Goal: Task Accomplishment & Management: Manage account settings

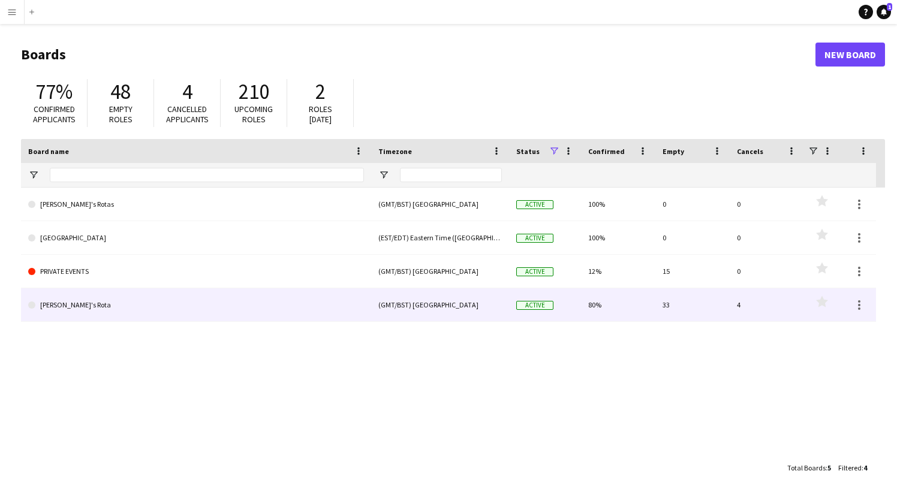
click at [74, 307] on link "[PERSON_NAME]'s Rota" at bounding box center [196, 305] width 336 height 34
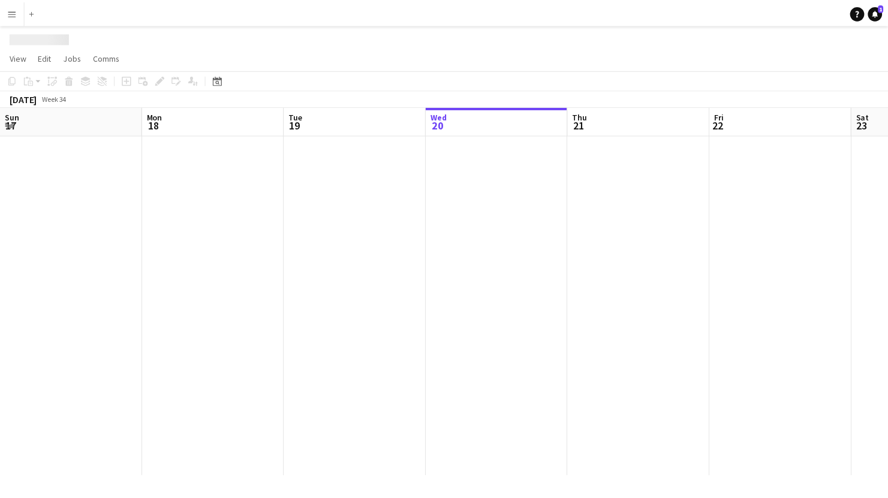
scroll to position [0, 287]
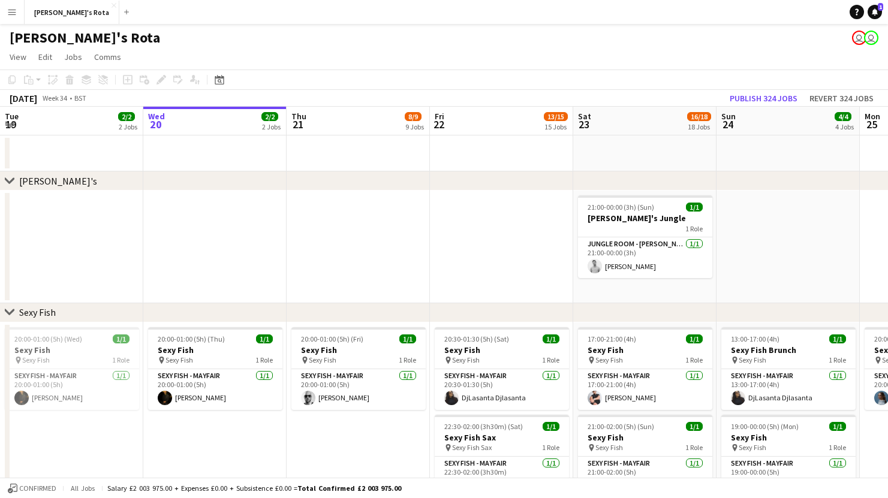
click at [11, 125] on app-icon "Expand/collapse" at bounding box center [10, 123] width 10 height 11
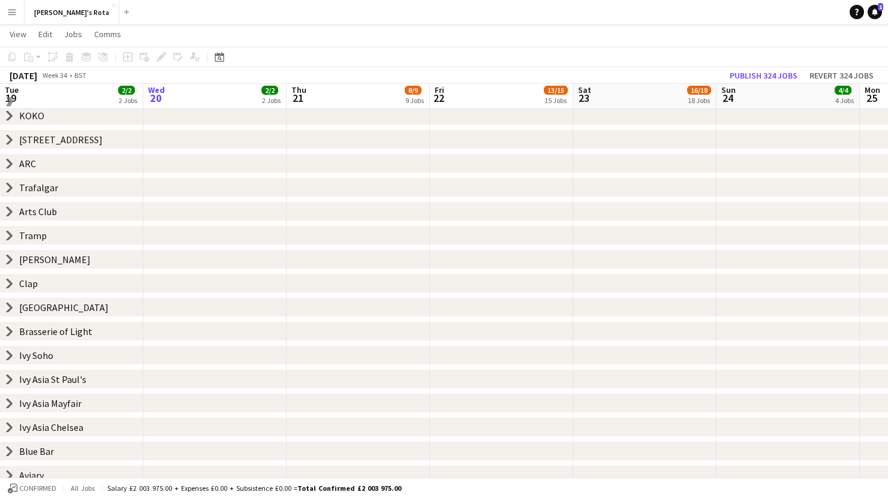
scroll to position [193, 0]
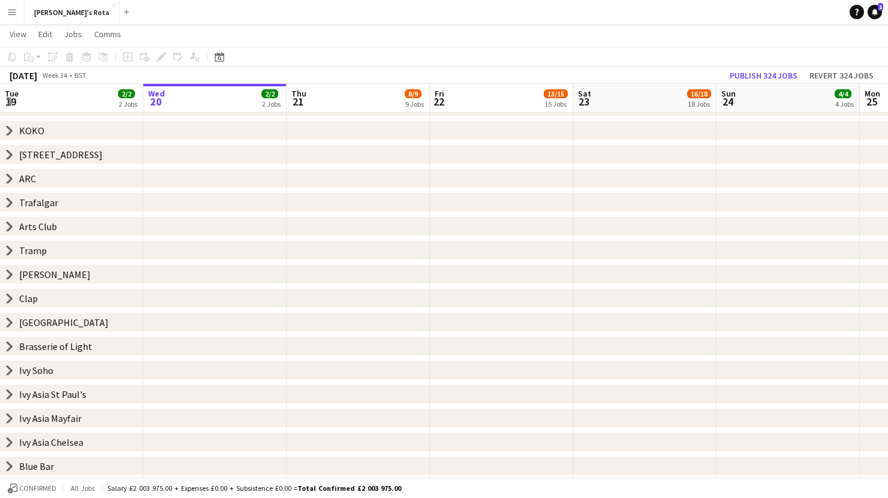
click at [8, 174] on icon "chevron-right" at bounding box center [10, 179] width 10 height 10
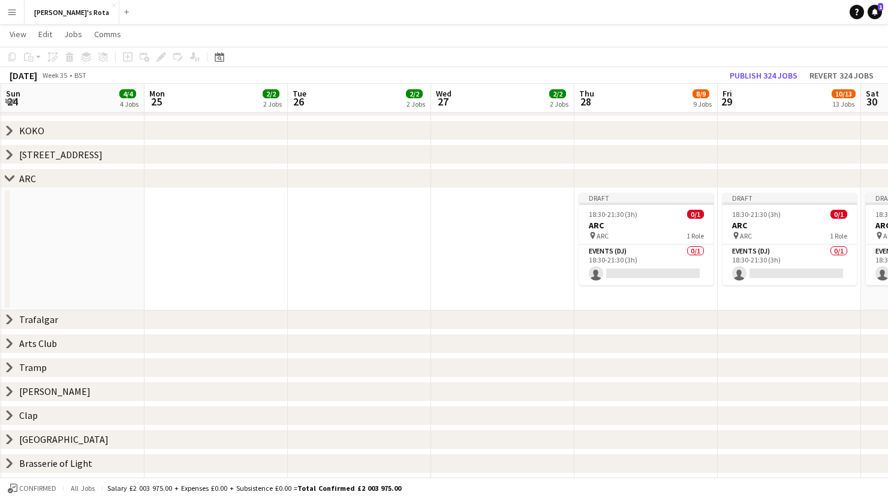
scroll to position [0, 341]
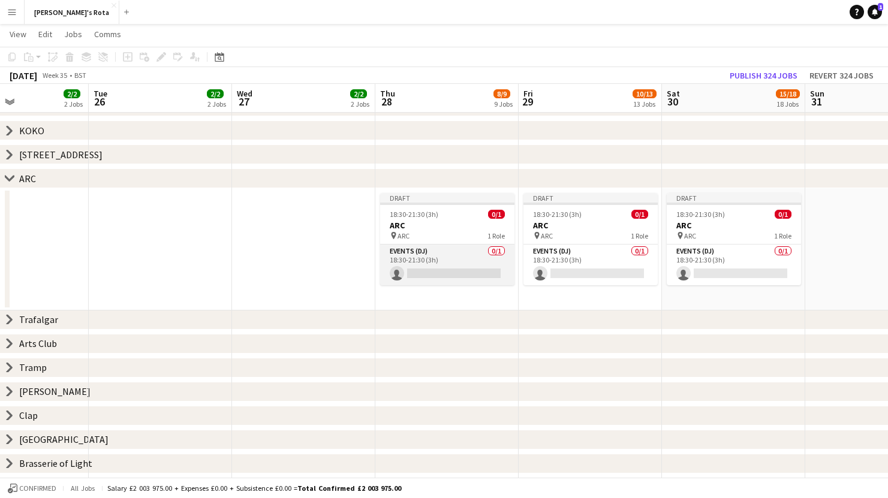
click at [418, 270] on app-card-role "Events (DJ) 0/1 18:30-21:30 (3h) single-neutral-actions" at bounding box center [447, 265] width 134 height 41
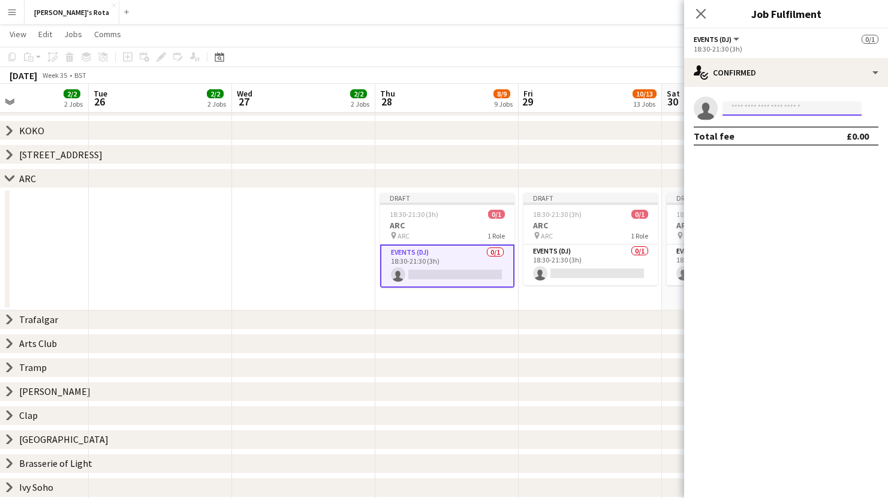
click at [782, 110] on input at bounding box center [791, 108] width 139 height 14
type input "*"
type input "******"
drag, startPoint x: 103, startPoint y: 144, endPoint x: 10, endPoint y: 100, distance: 102.7
click at [10, 100] on app-icon "Expand/collapse" at bounding box center [10, 100] width 10 height 11
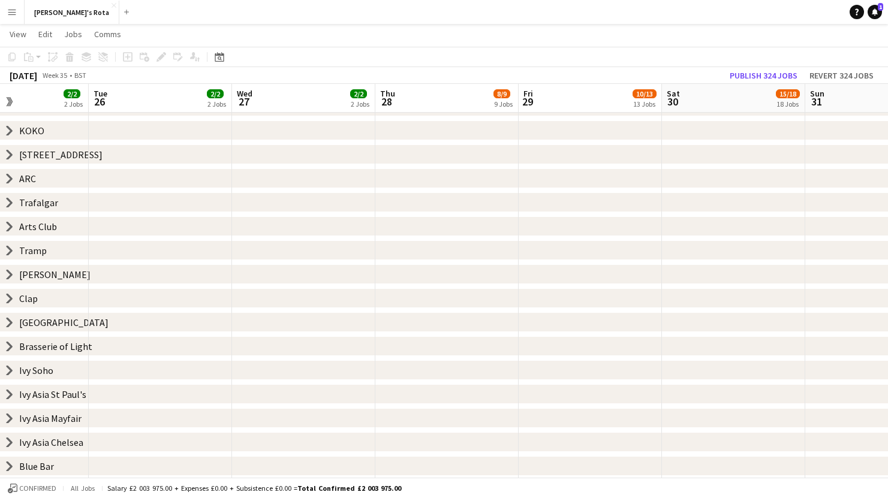
click at [10, 100] on app-icon "Expand/collapse" at bounding box center [8, 102] width 11 height 10
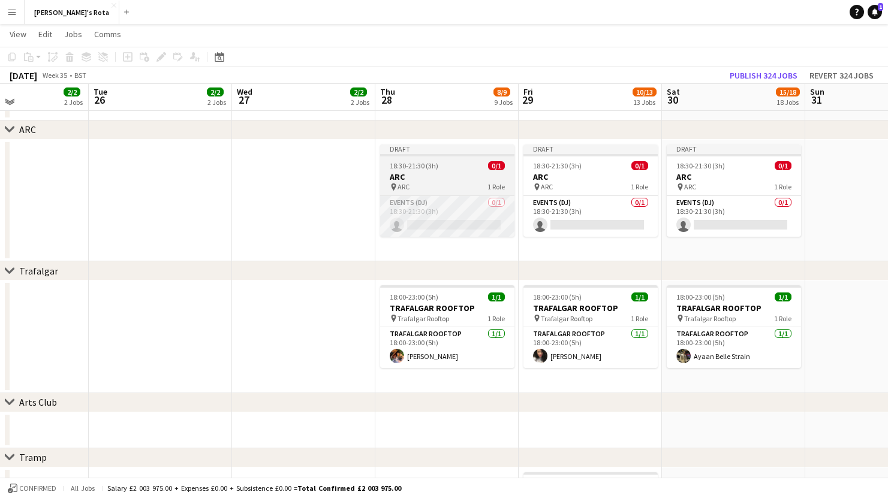
scroll to position [1971, 0]
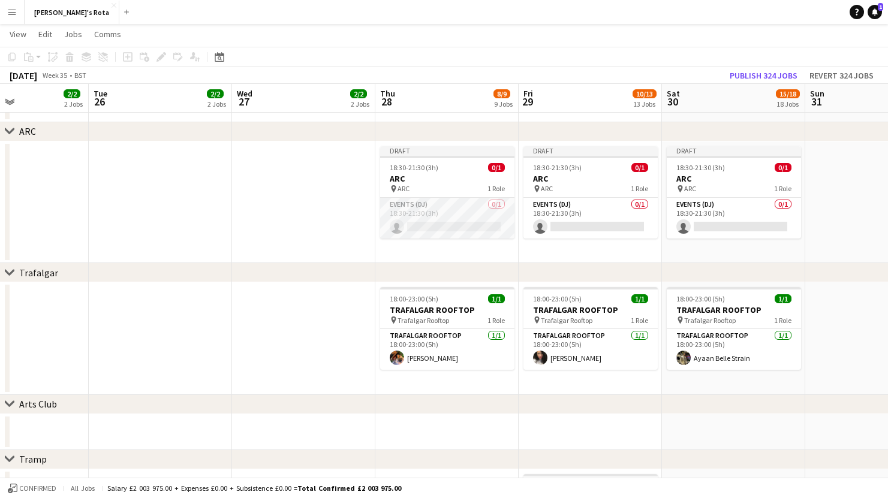
click at [434, 222] on app-card-role "Events (DJ) 0/1 18:30-21:30 (3h) single-neutral-actions" at bounding box center [447, 218] width 134 height 41
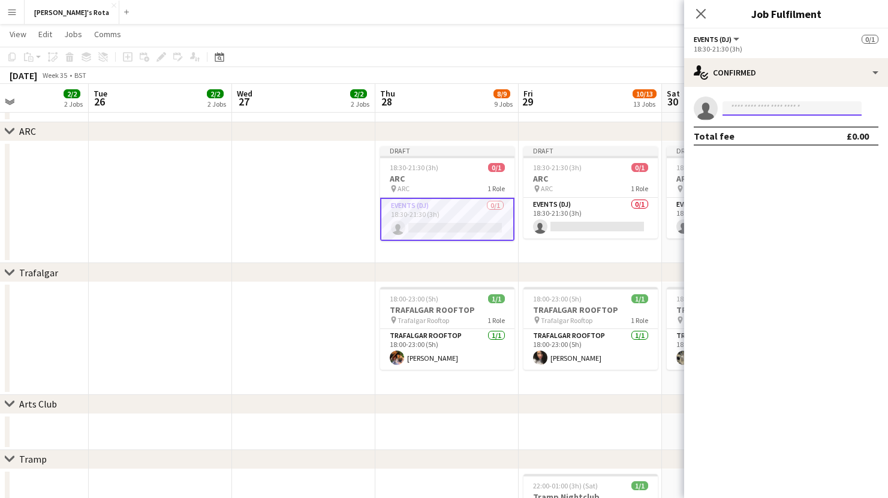
click at [753, 112] on input at bounding box center [791, 108] width 139 height 14
type input "******"
click at [700, 13] on icon at bounding box center [700, 13] width 11 height 11
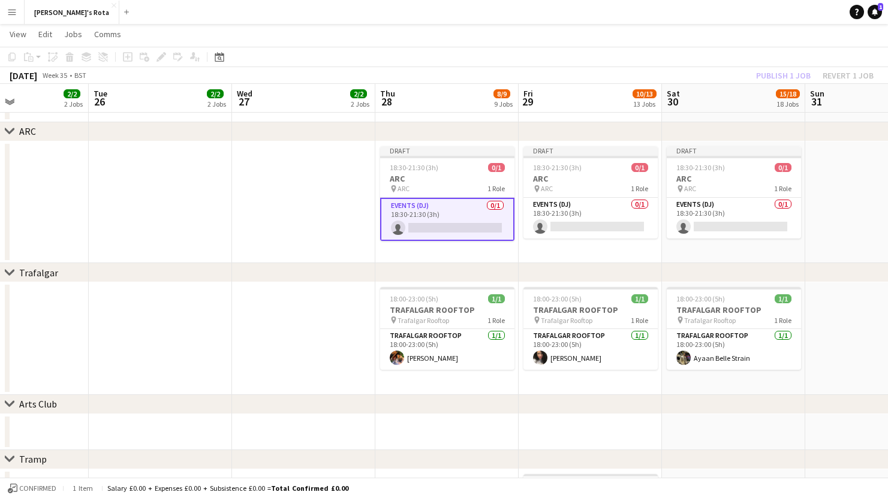
click at [450, 218] on app-card-role "Events (DJ) 0/1 18:30-21:30 (3h) single-neutral-actions" at bounding box center [447, 219] width 134 height 43
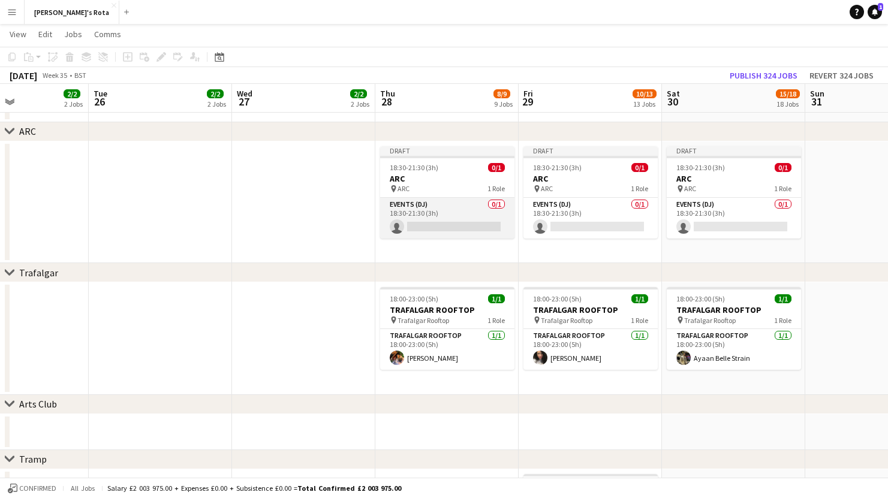
click at [448, 231] on app-card-role "Events (DJ) 0/1 18:30-21:30 (3h) single-neutral-actions" at bounding box center [447, 218] width 134 height 41
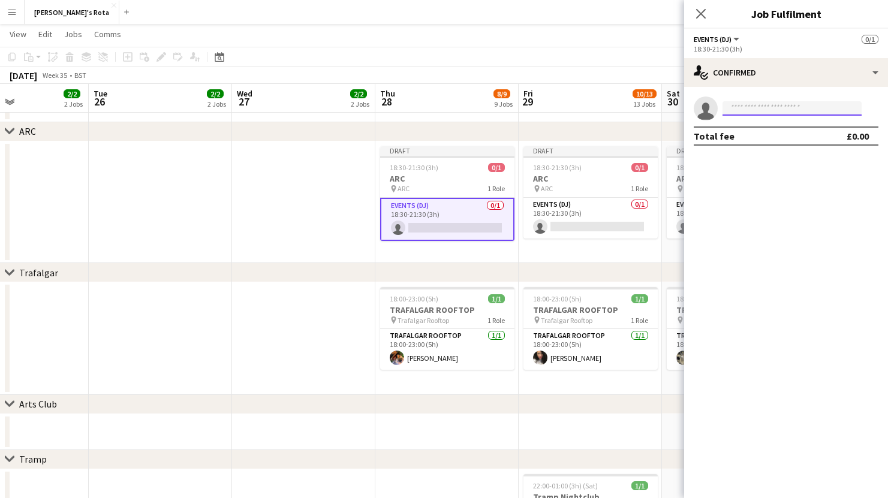
click at [764, 106] on input at bounding box center [791, 108] width 139 height 14
type input "*"
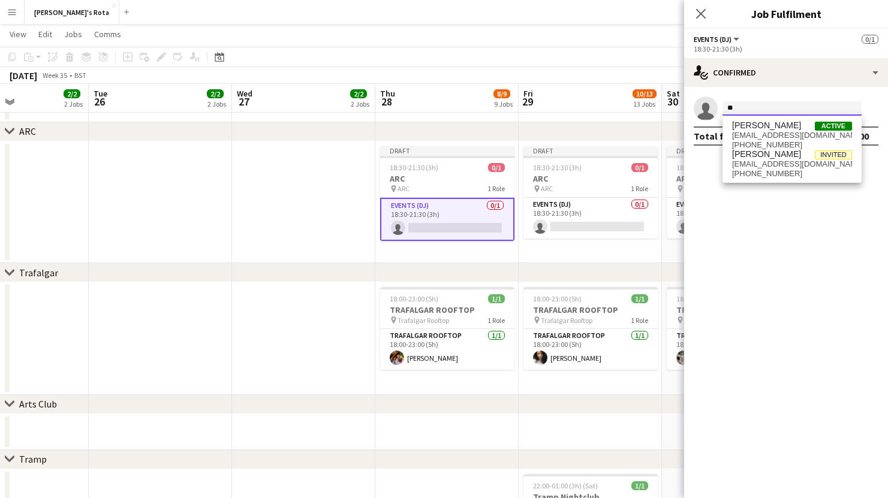
type input "*"
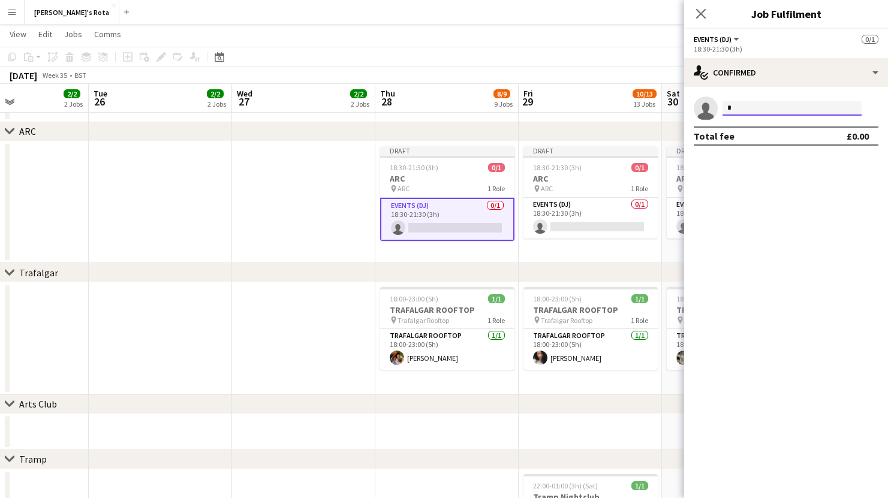
type input "*"
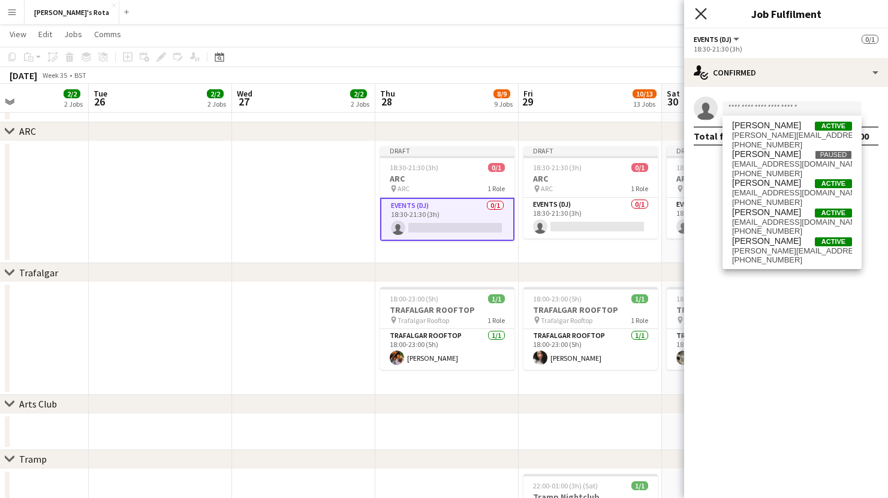
click at [701, 11] on icon "Close pop-in" at bounding box center [700, 13] width 11 height 11
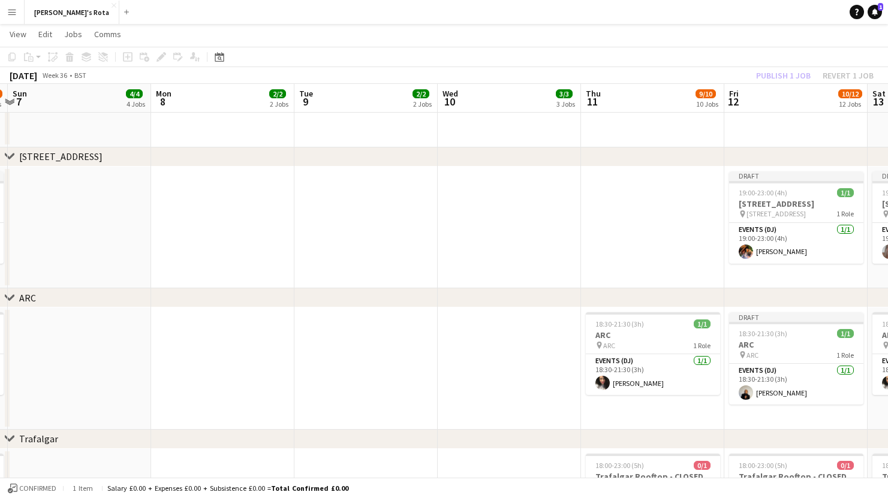
scroll to position [0, 447]
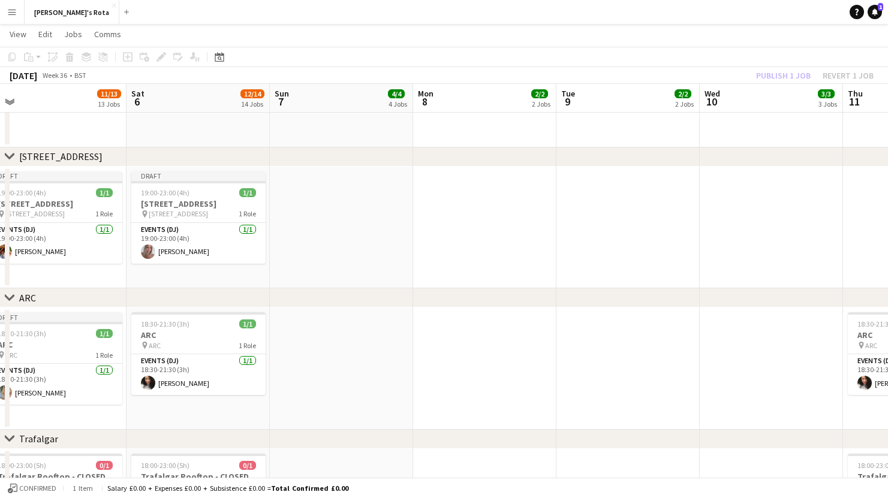
click at [9, 101] on app-icon "Expand/collapse" at bounding box center [10, 100] width 10 height 11
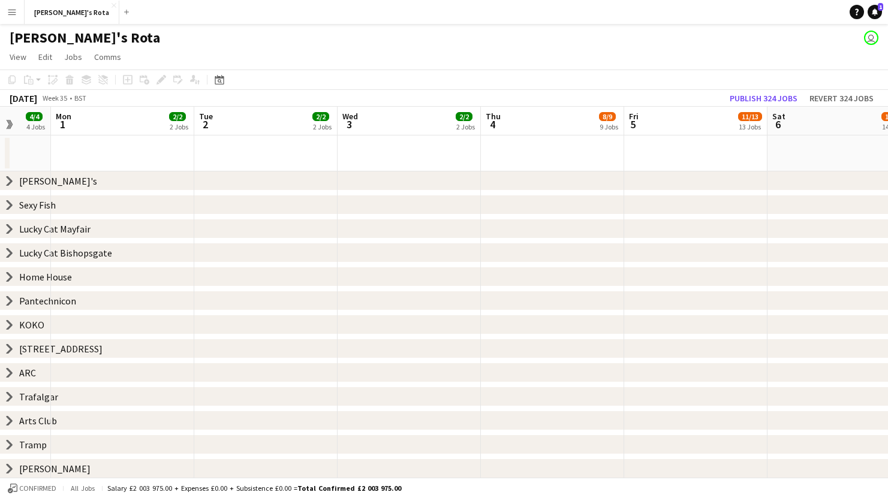
scroll to position [0, 376]
click at [8, 125] on app-icon "Expand/collapse" at bounding box center [8, 125] width 11 height 10
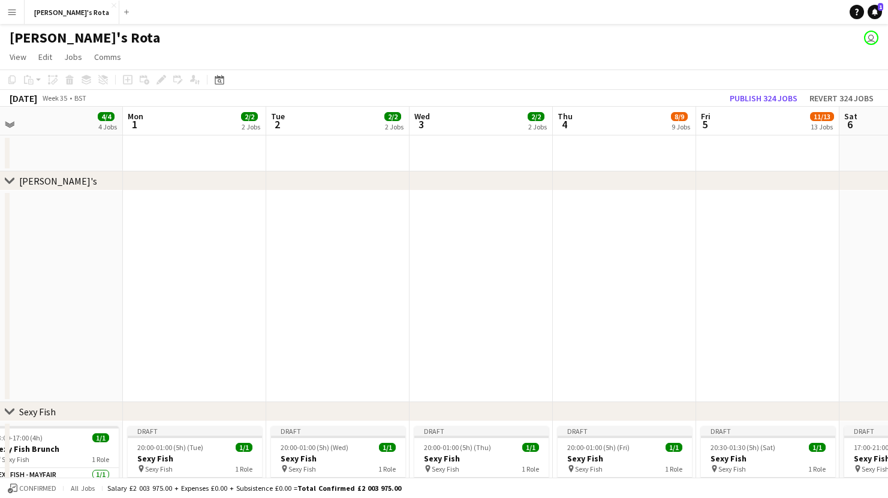
scroll to position [0, 334]
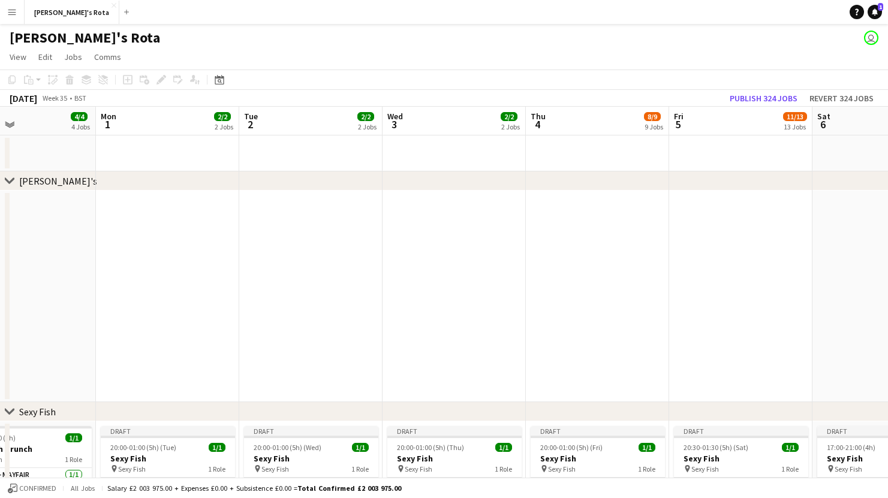
click at [716, 222] on app-date-cell at bounding box center [740, 297] width 143 height 212
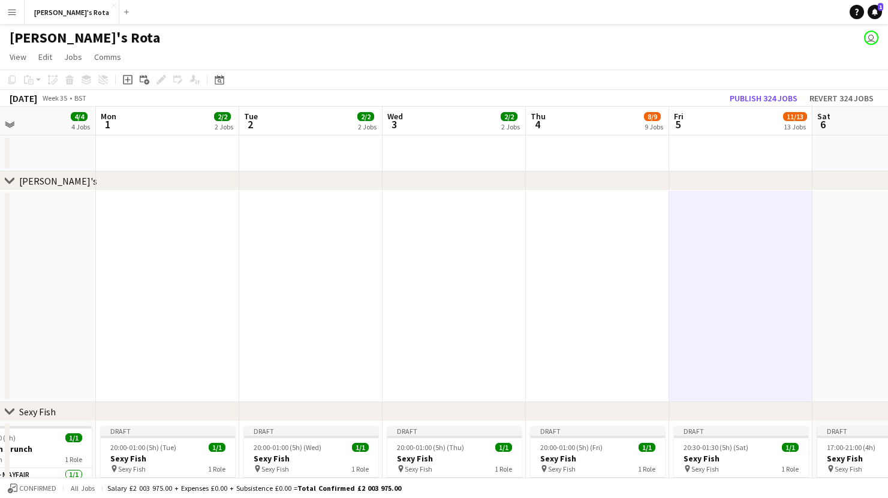
click at [849, 242] on app-date-cell at bounding box center [883, 297] width 143 height 212
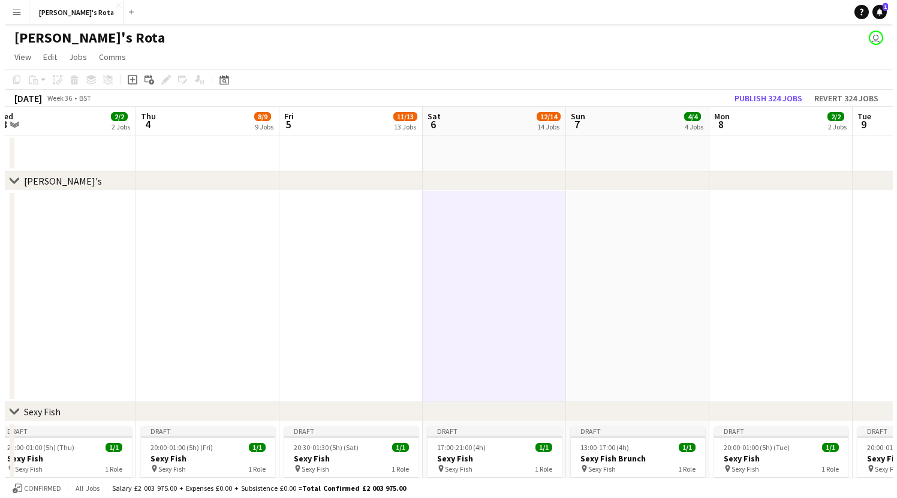
scroll to position [0, 289]
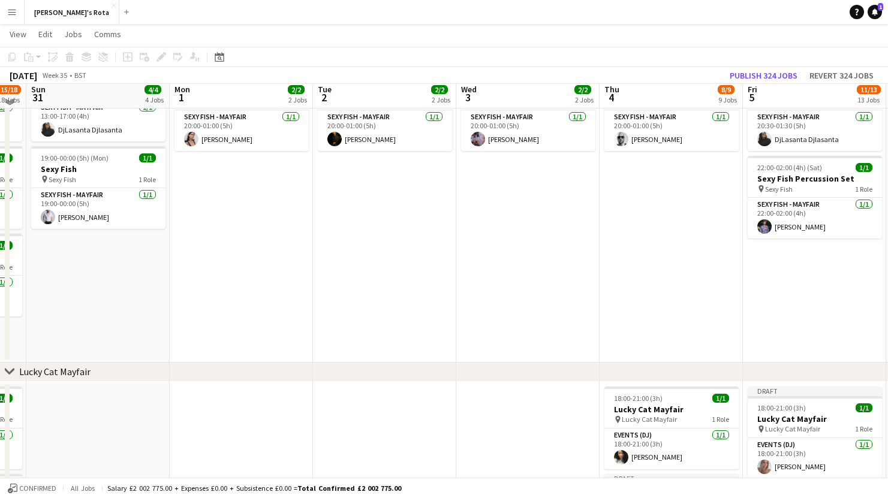
scroll to position [353, 0]
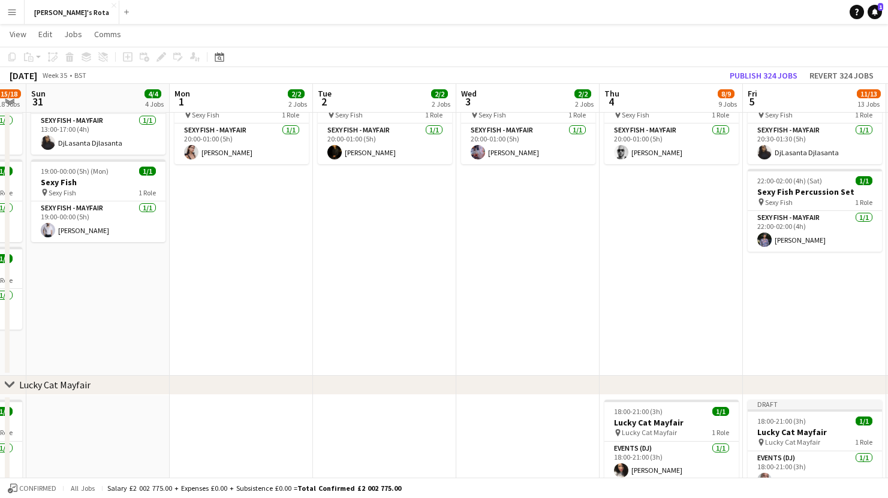
click at [11, 104] on app-icon "Expand/collapse" at bounding box center [10, 100] width 10 height 11
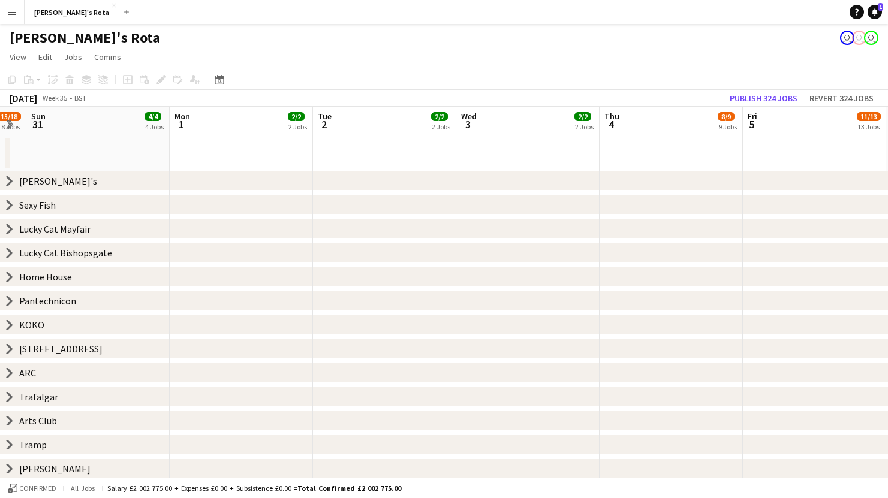
scroll to position [0, 0]
click at [10, 122] on app-icon "Expand/collapse" at bounding box center [8, 125] width 11 height 10
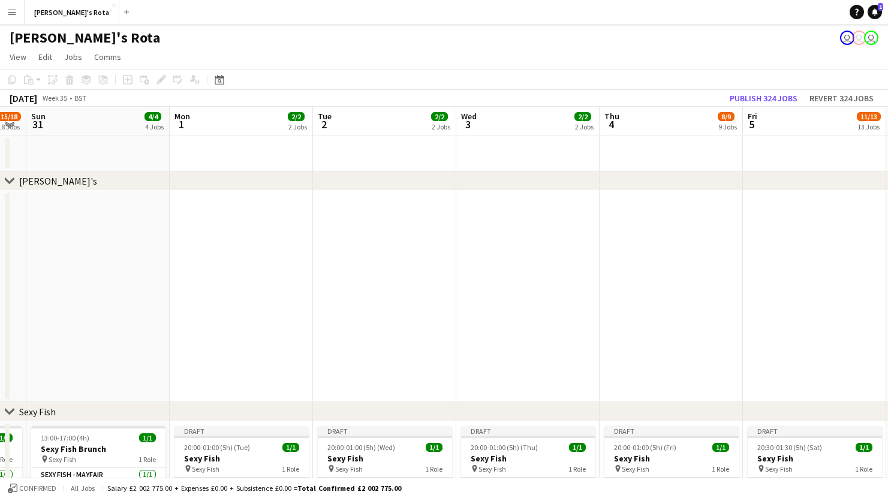
click at [9, 122] on app-icon "Expand/collapse" at bounding box center [10, 123] width 10 height 11
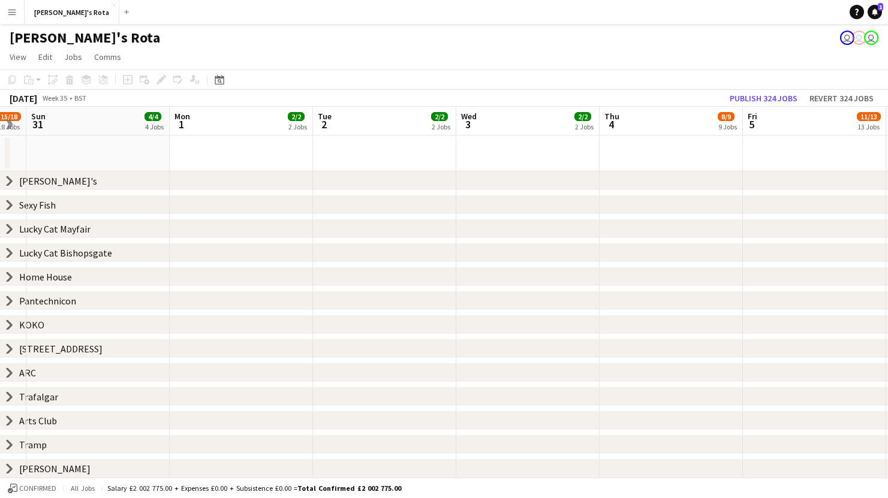
click at [11, 125] on app-icon "Expand/collapse" at bounding box center [8, 125] width 11 height 10
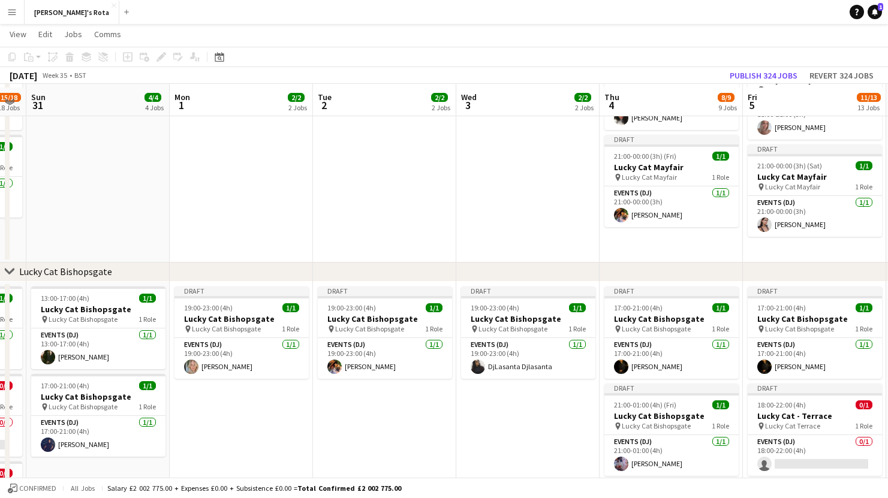
scroll to position [720, 0]
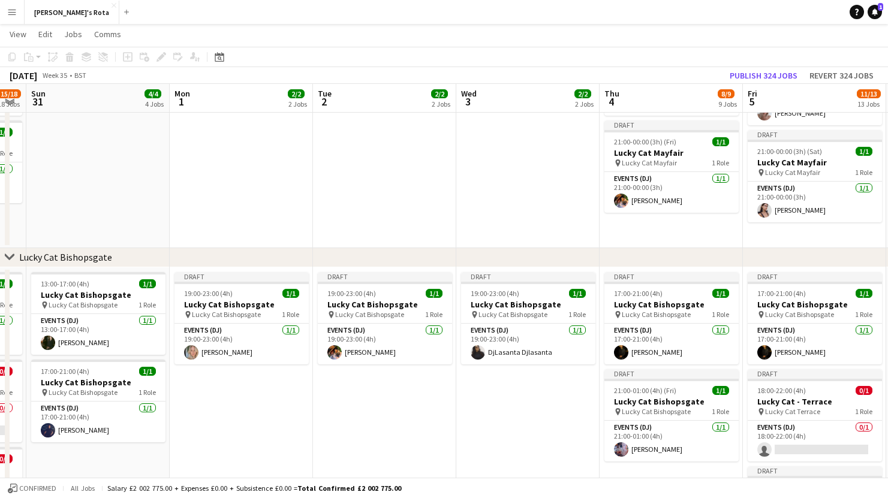
click at [13, 104] on app-icon "Expand/collapse" at bounding box center [10, 100] width 10 height 11
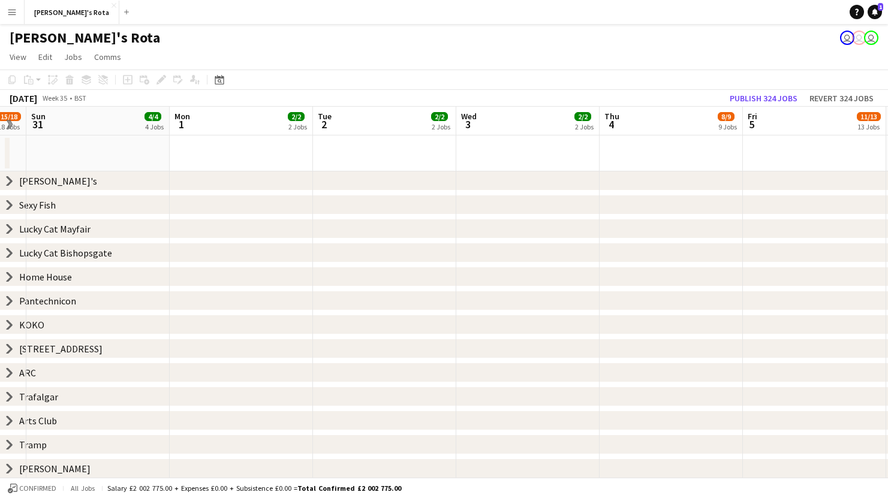
scroll to position [0, 0]
